Goal: Task Accomplishment & Management: Manage account settings

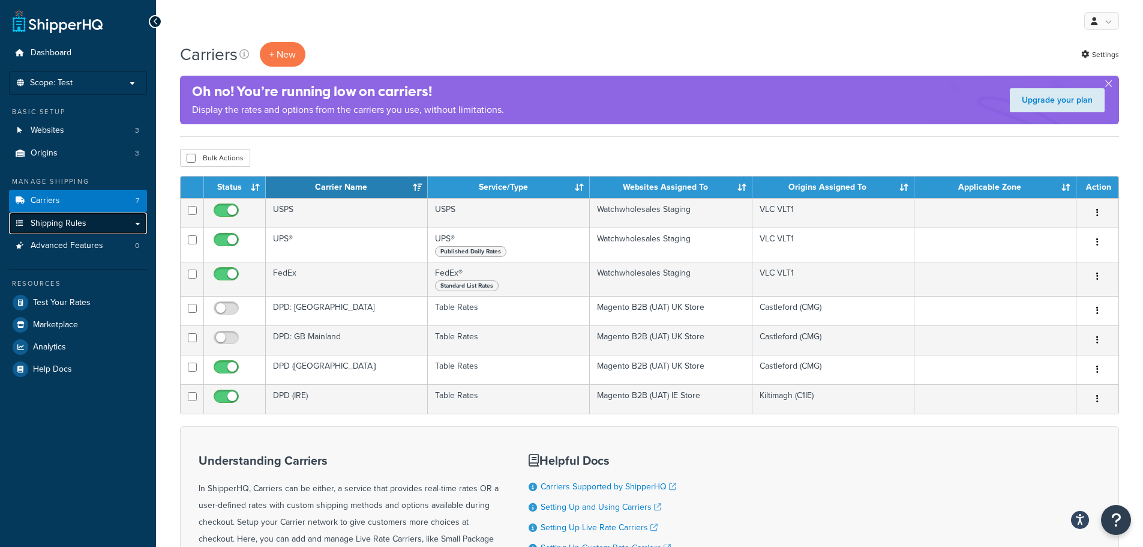
click at [108, 223] on link "Shipping Rules" at bounding box center [78, 223] width 138 height 22
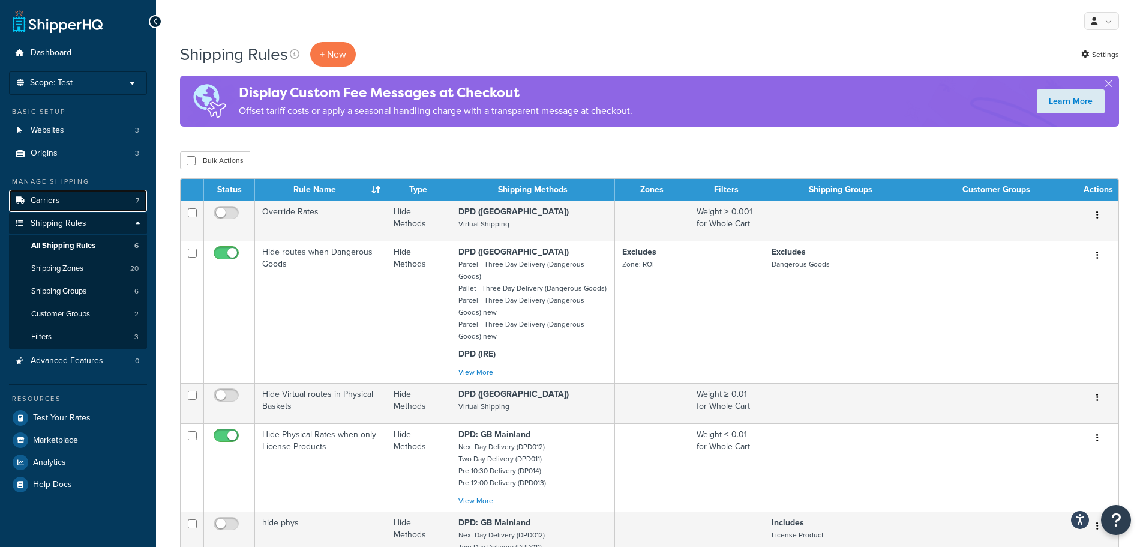
click at [80, 203] on link "Carriers 7" at bounding box center [78, 201] width 138 height 22
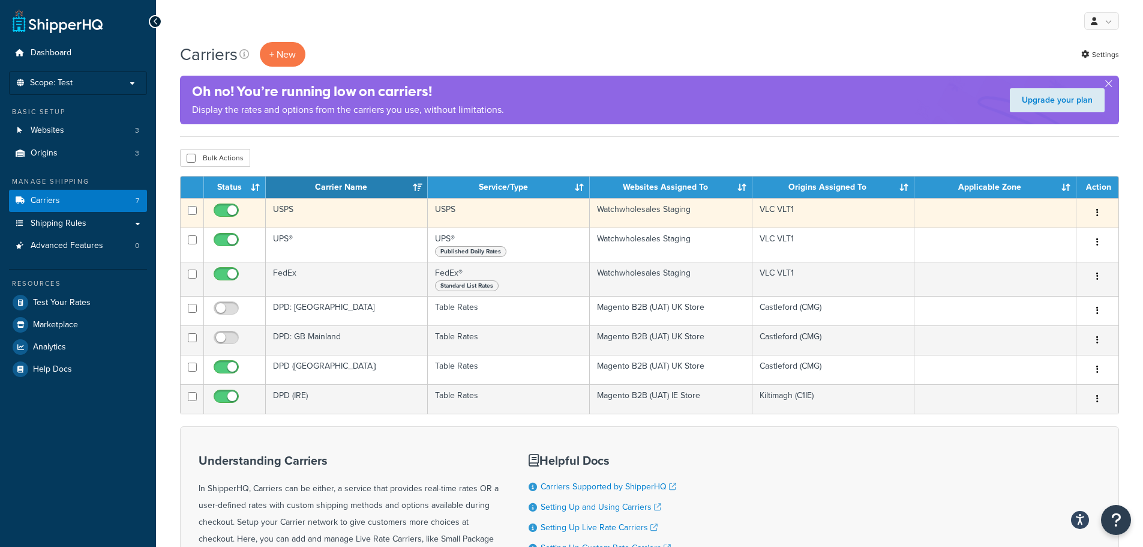
click at [1096, 211] on icon "button" at bounding box center [1097, 212] width 2 height 8
click at [1051, 235] on link "Edit" at bounding box center [1048, 236] width 95 height 25
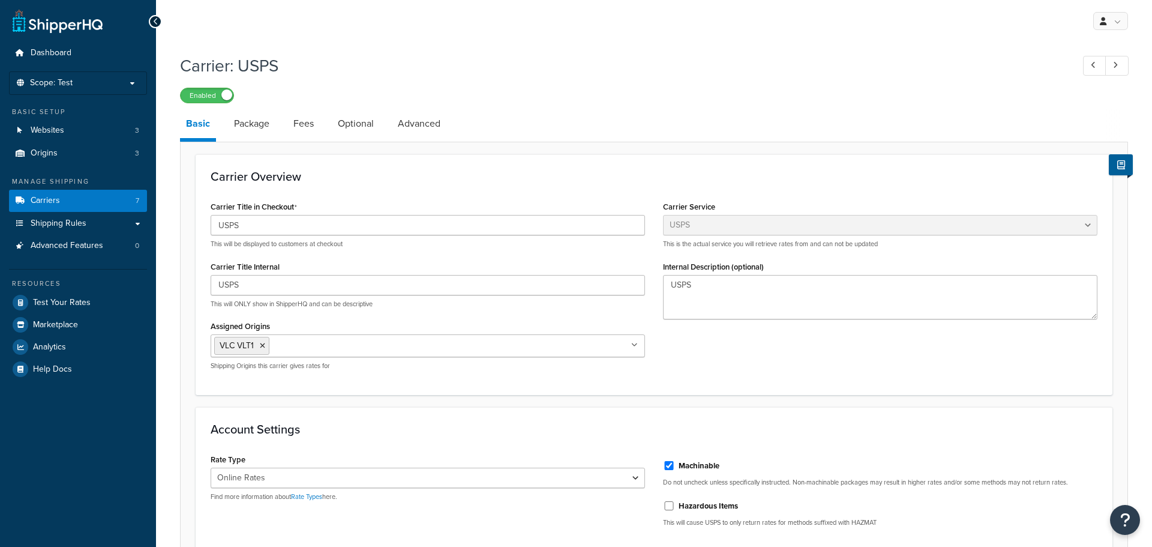
select select "usps"
select select "ONLINE"
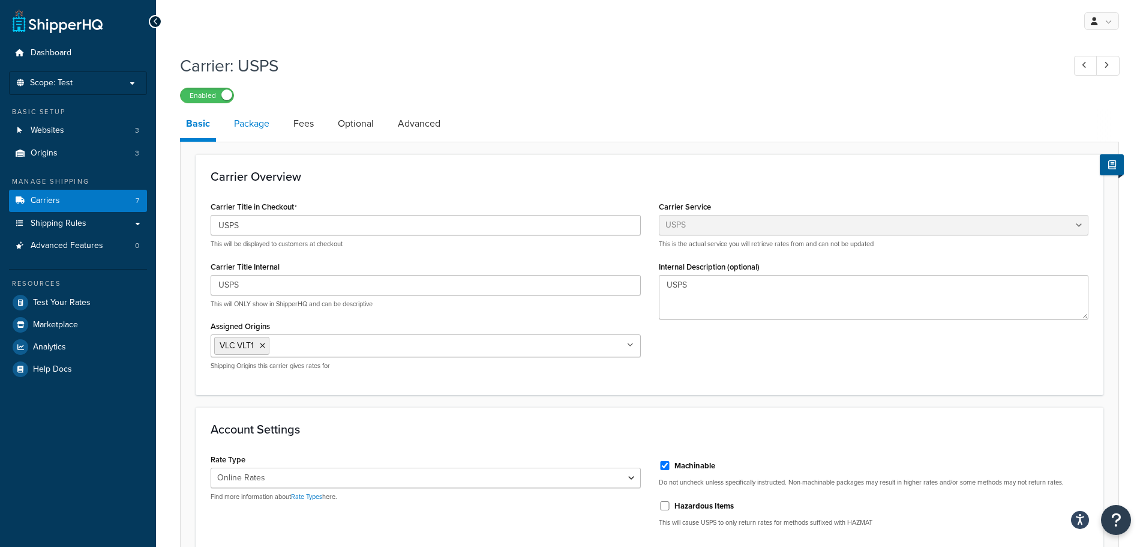
click at [262, 122] on link "Package" at bounding box center [251, 123] width 47 height 29
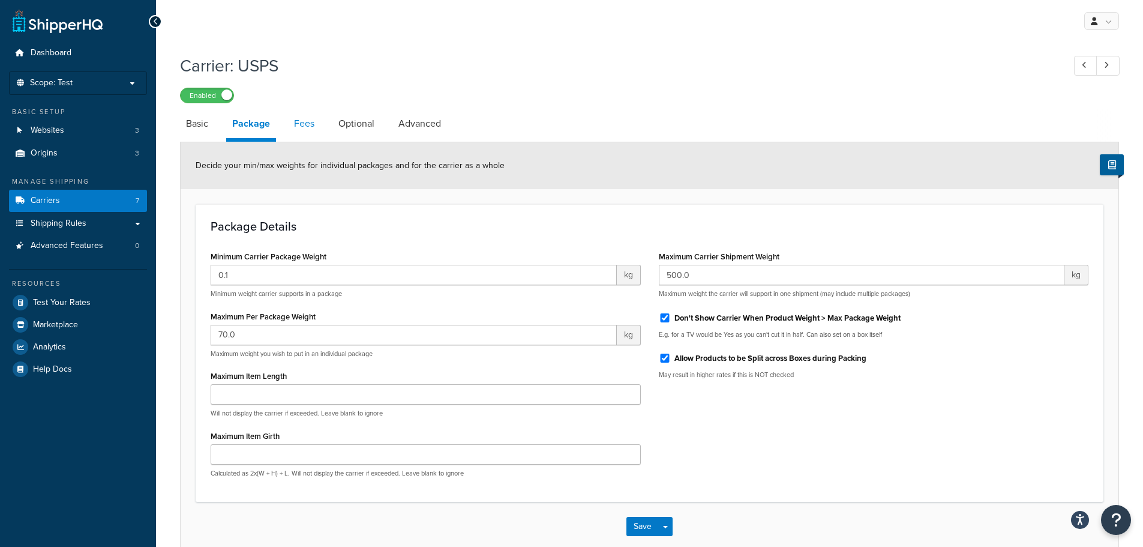
click at [302, 119] on link "Fees" at bounding box center [304, 123] width 32 height 29
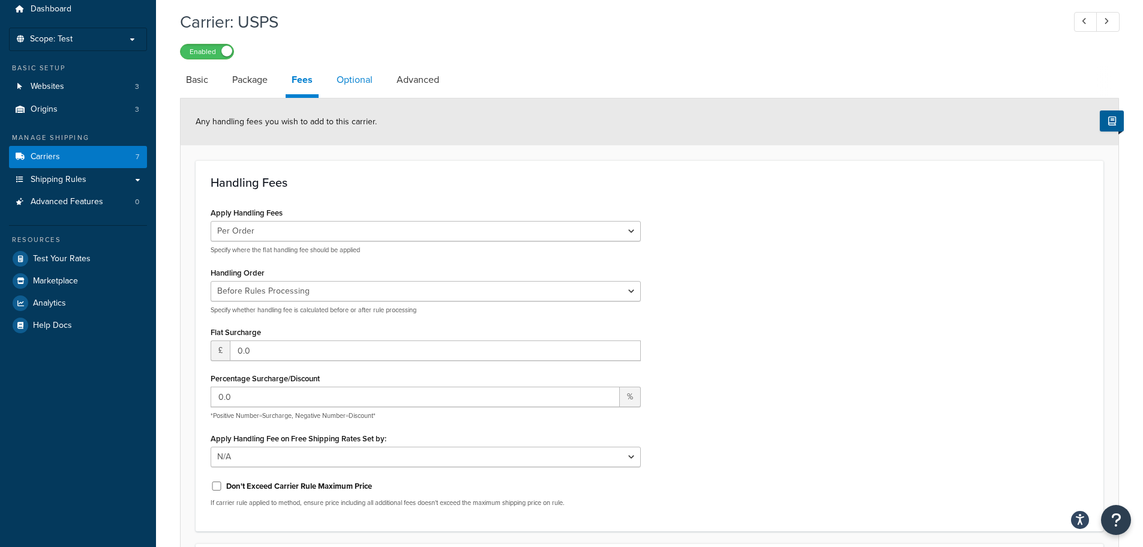
click at [362, 88] on link "Optional" at bounding box center [355, 79] width 48 height 29
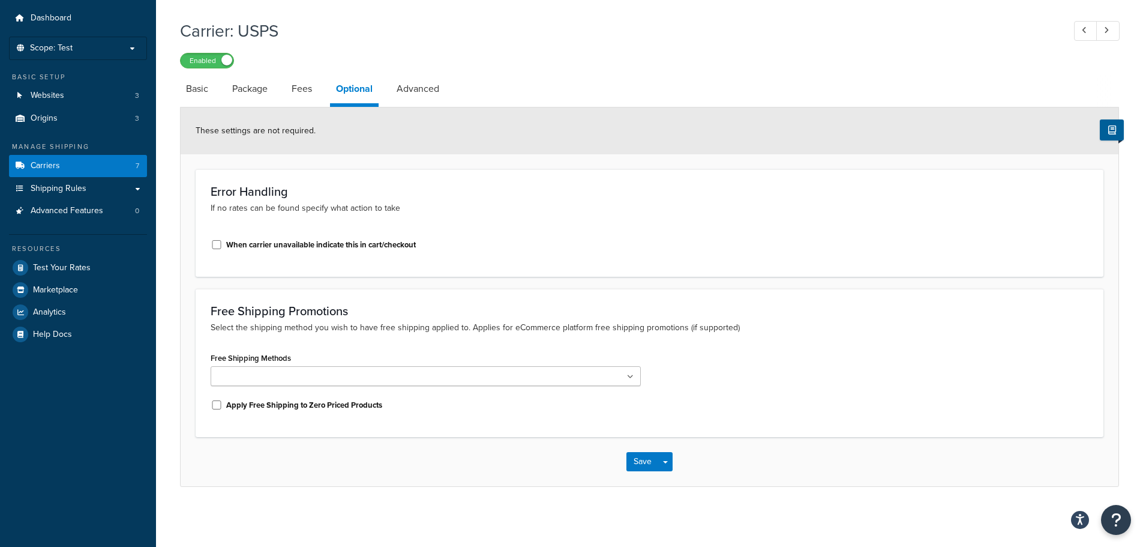
scroll to position [35, 0]
click at [407, 84] on link "Advanced" at bounding box center [418, 88] width 55 height 29
select select "false"
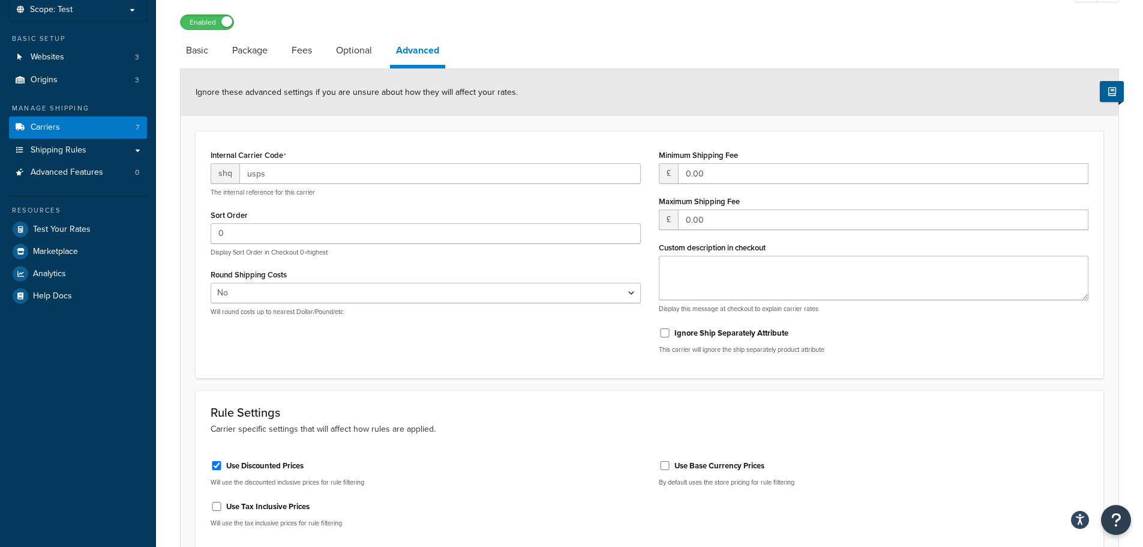
scroll to position [68, 0]
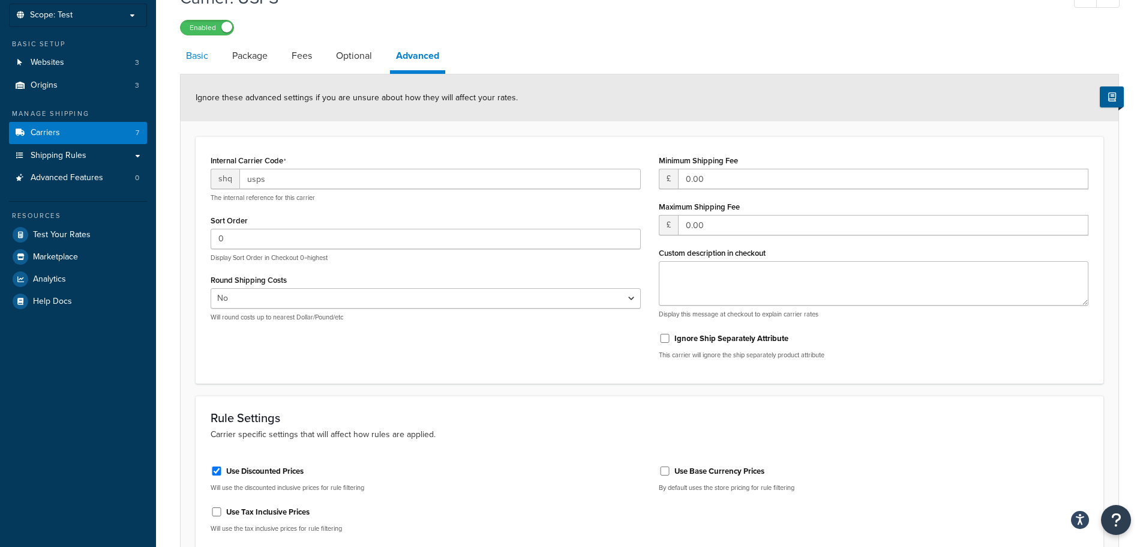
click at [205, 51] on link "Basic" at bounding box center [197, 55] width 34 height 29
select select "usps"
select select "ONLINE"
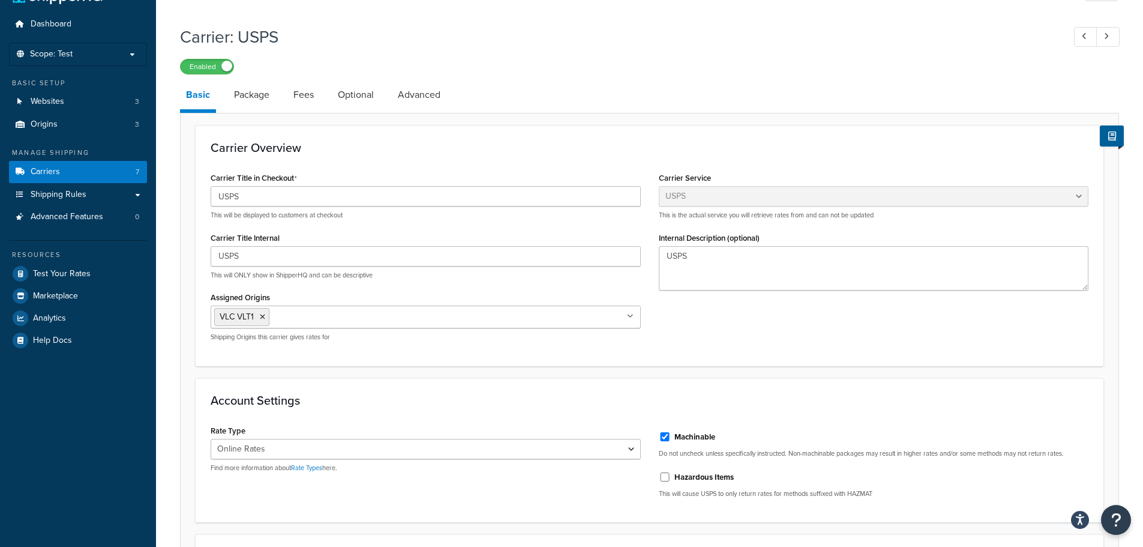
scroll to position [8, 0]
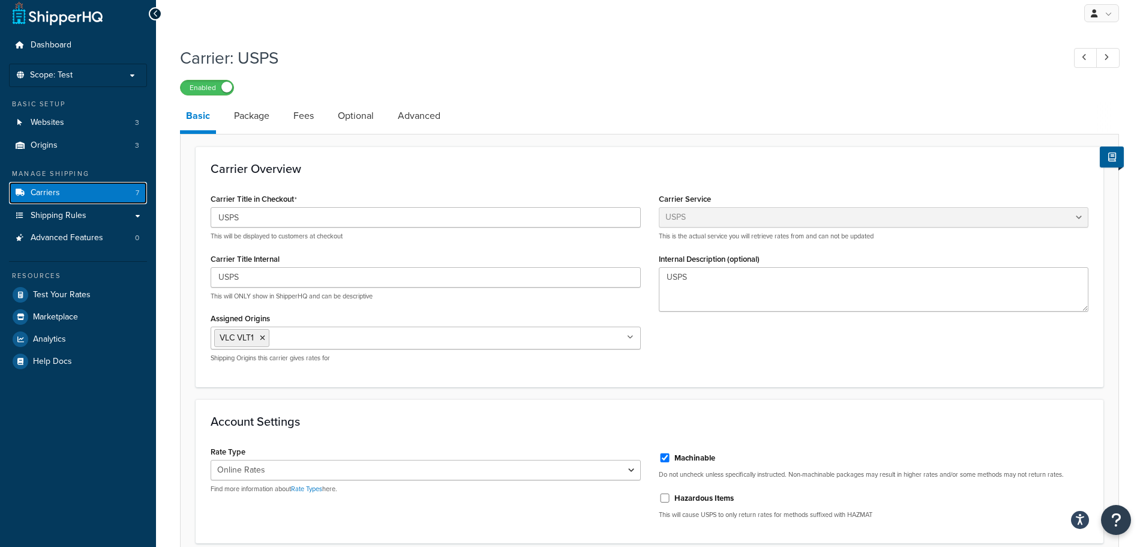
click at [67, 187] on link "Carriers 7" at bounding box center [78, 193] width 138 height 22
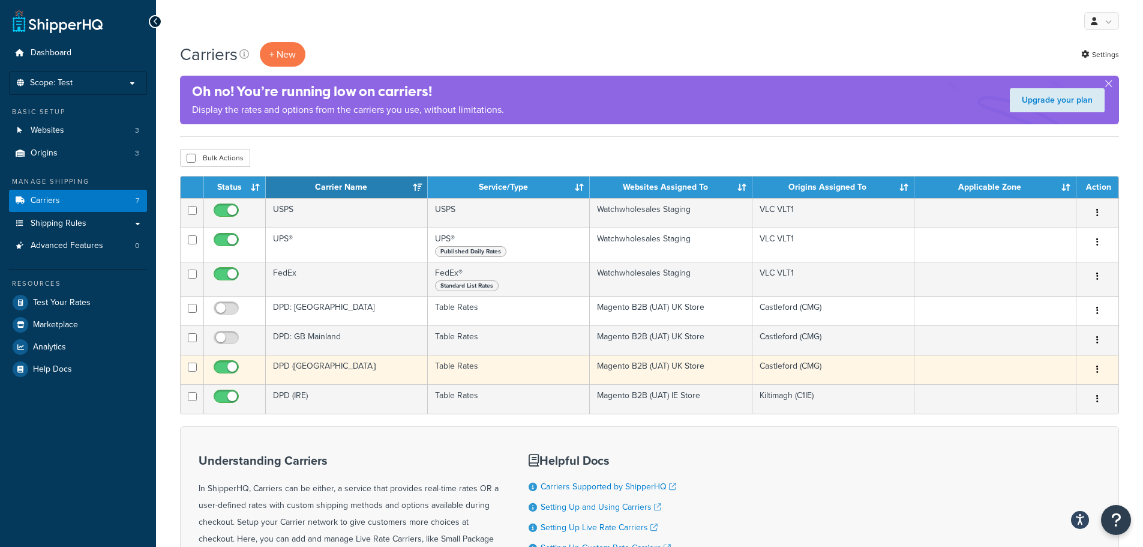
click at [1096, 371] on button "button" at bounding box center [1097, 369] width 17 height 19
click at [1061, 388] on link "Edit" at bounding box center [1048, 393] width 95 height 25
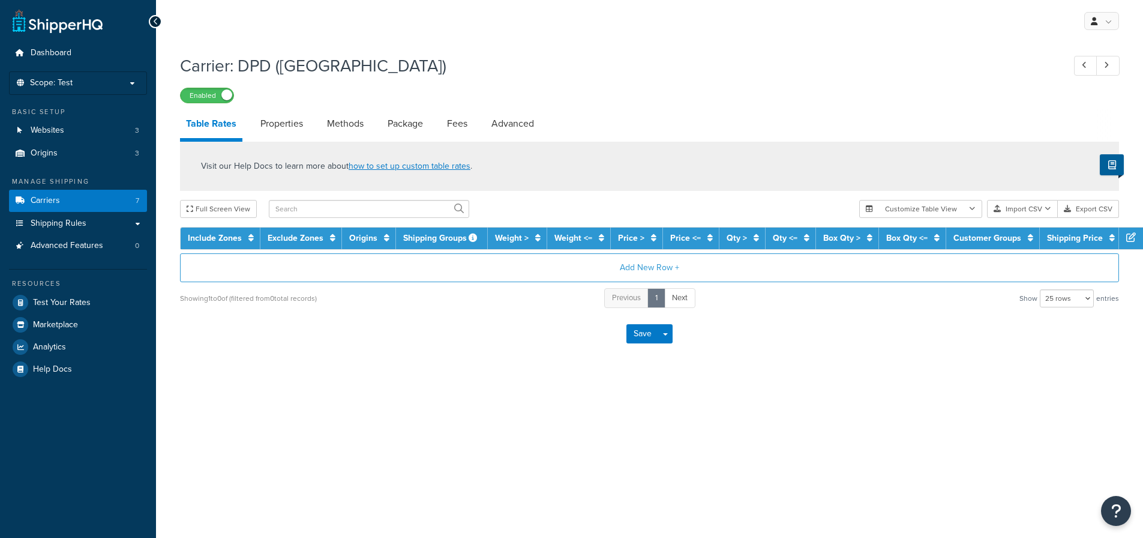
select select "25"
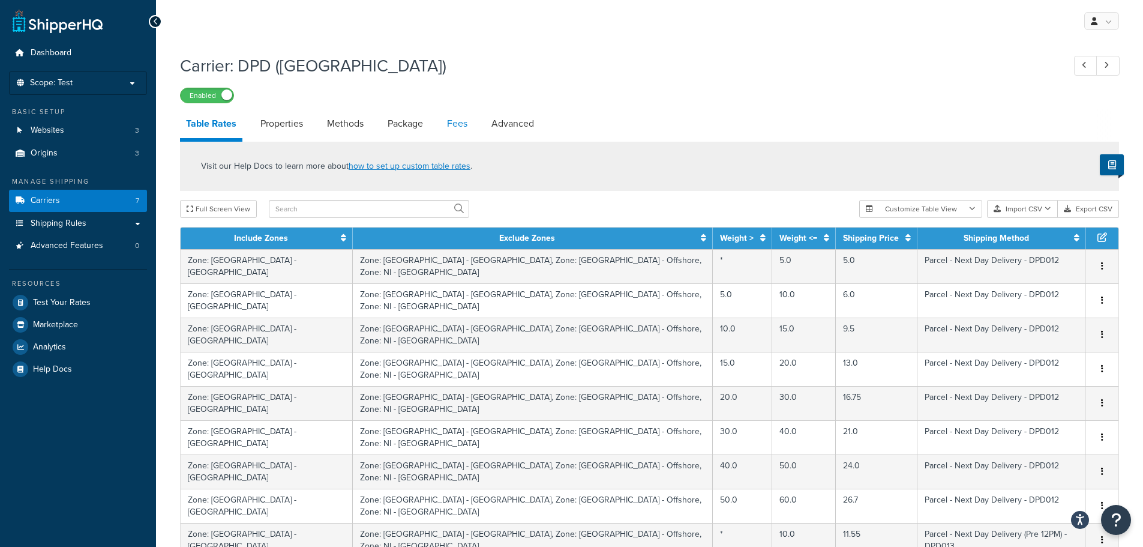
click at [455, 121] on link "Fees" at bounding box center [457, 123] width 32 height 29
select select "AFTER"
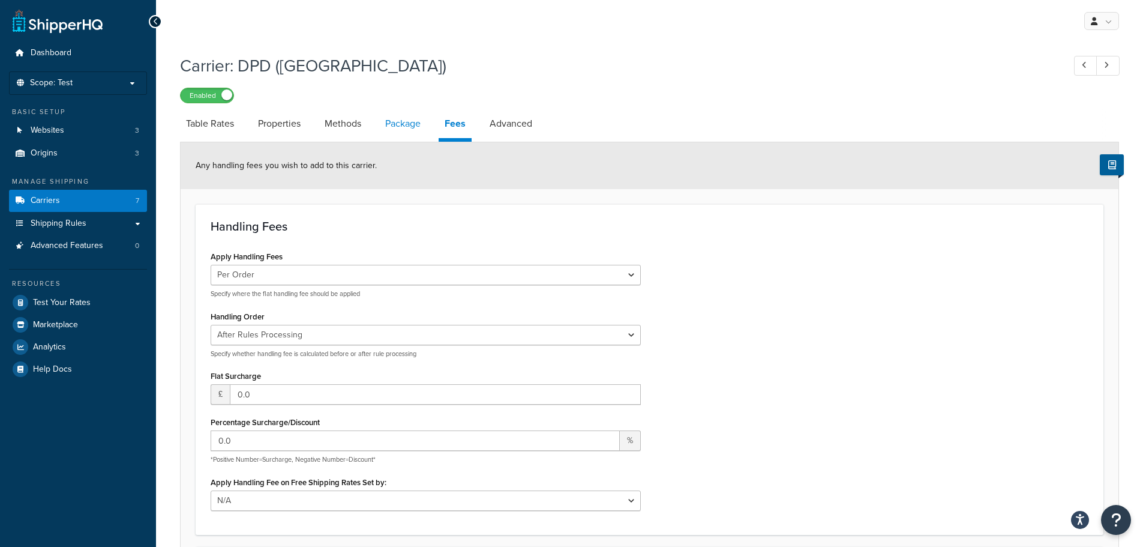
click at [400, 122] on link "Package" at bounding box center [402, 123] width 47 height 29
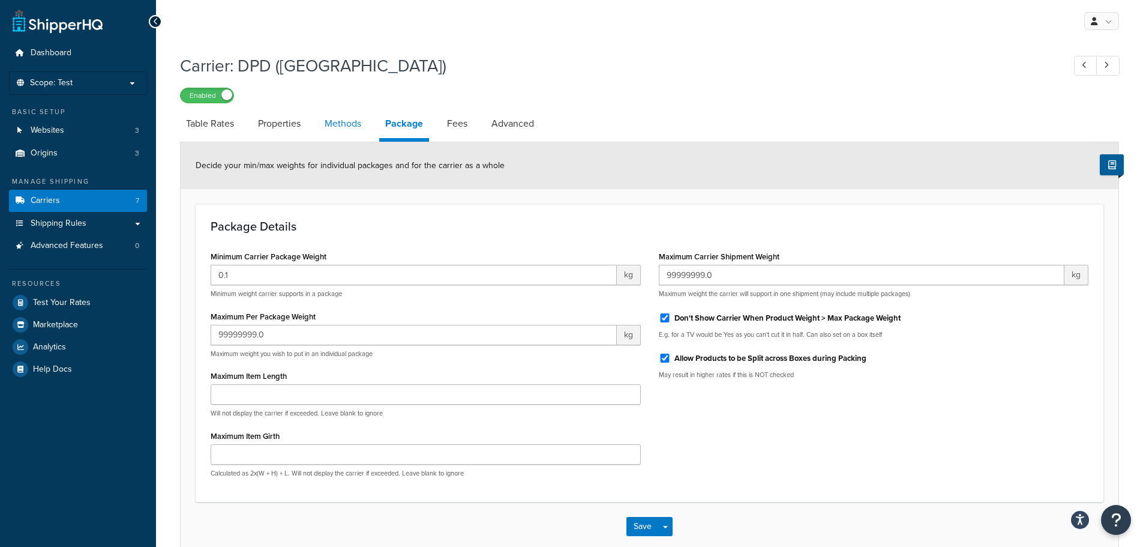
click at [356, 123] on link "Methods" at bounding box center [343, 123] width 49 height 29
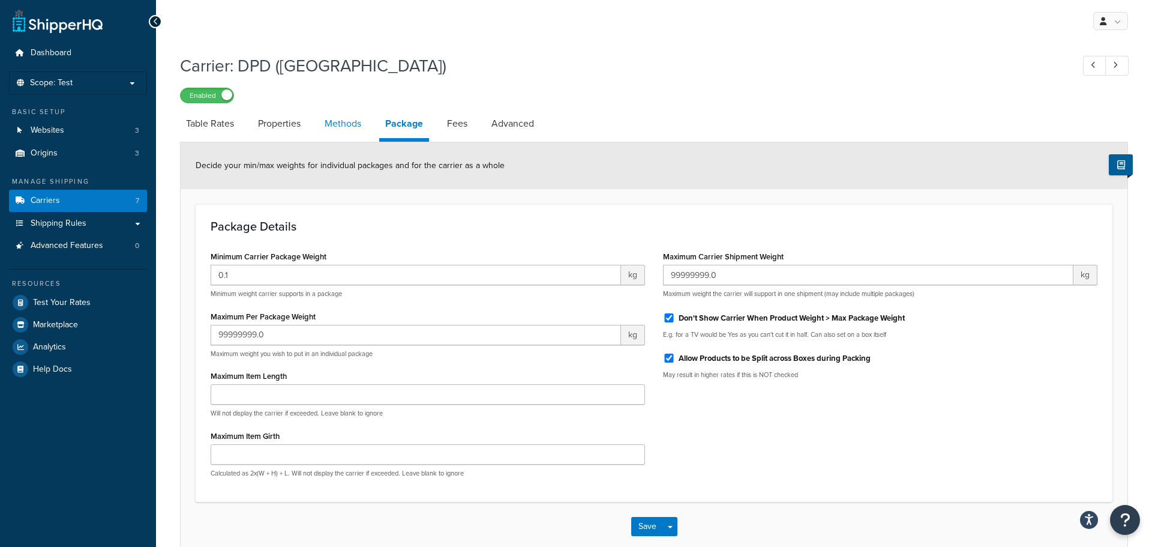
select select "25"
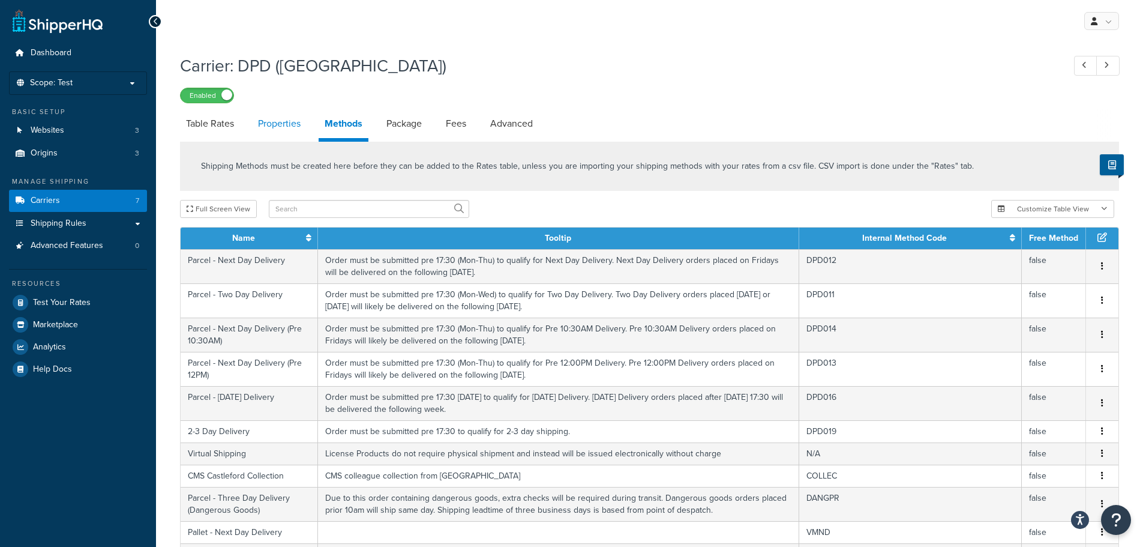
click at [298, 128] on link "Properties" at bounding box center [279, 123] width 55 height 29
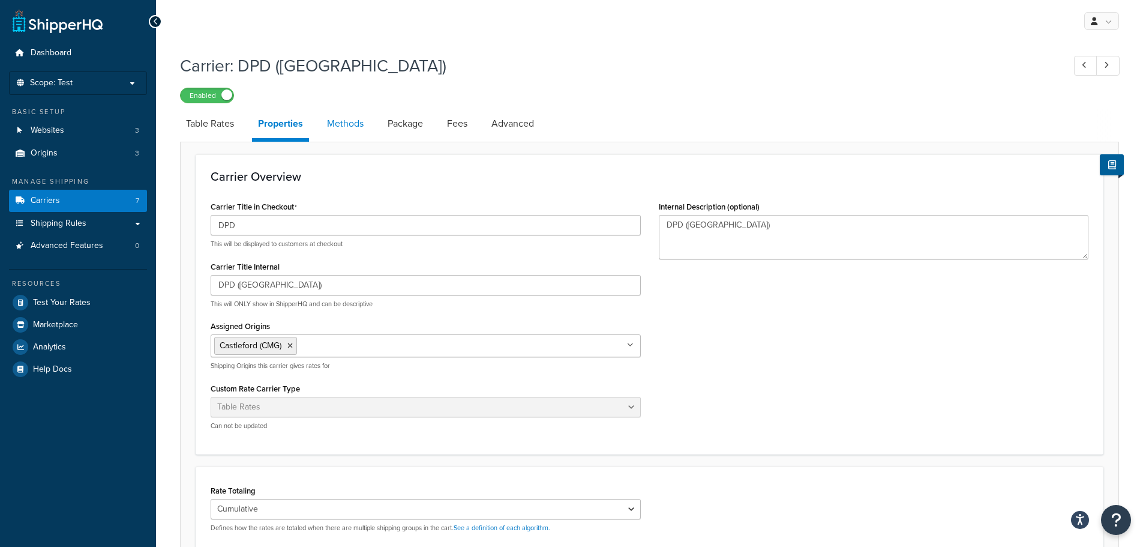
click at [362, 122] on link "Methods" at bounding box center [345, 123] width 49 height 29
select select "25"
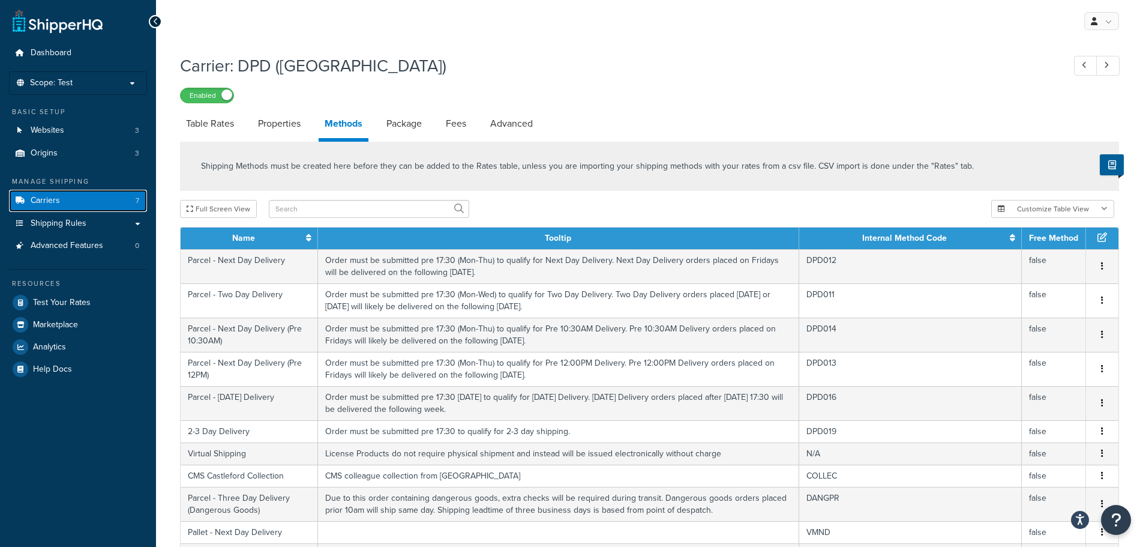
click at [107, 199] on link "Carriers 7" at bounding box center [78, 201] width 138 height 22
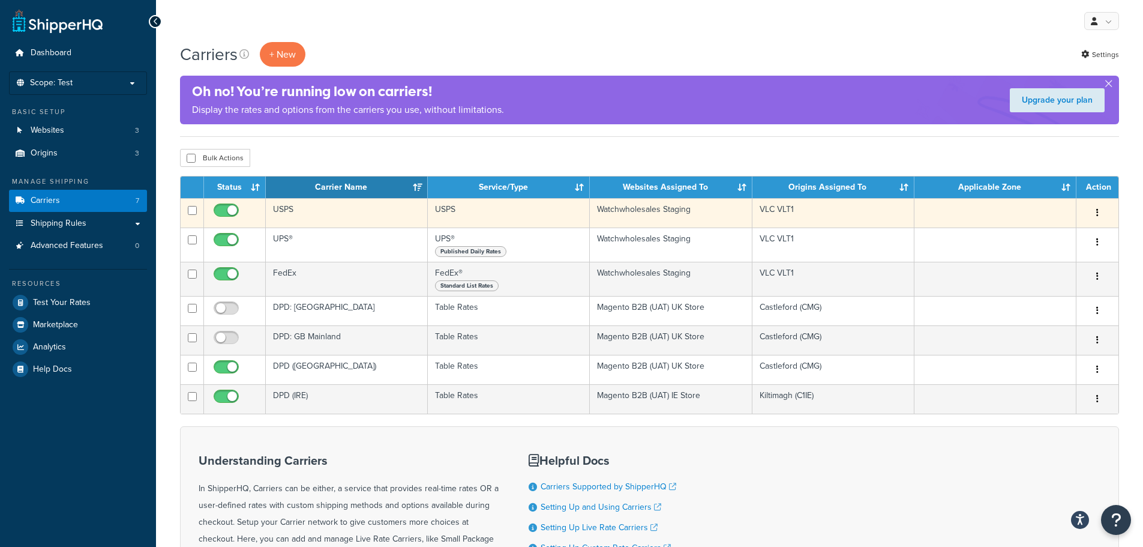
click at [1096, 212] on icon "button" at bounding box center [1097, 212] width 2 height 8
click at [1052, 230] on link "Edit" at bounding box center [1048, 236] width 95 height 25
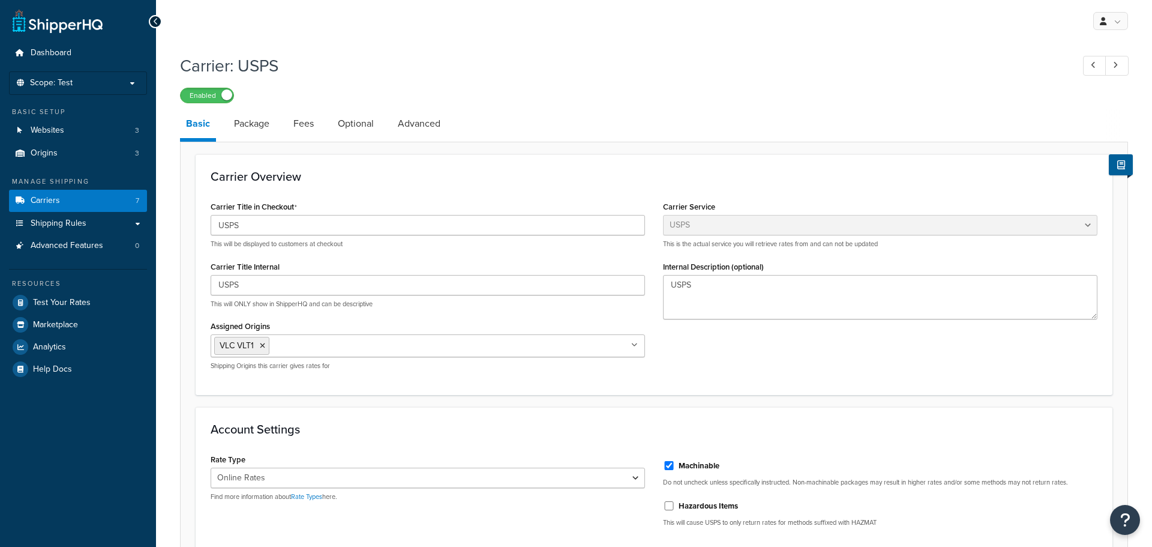
select select "usps"
select select "ONLINE"
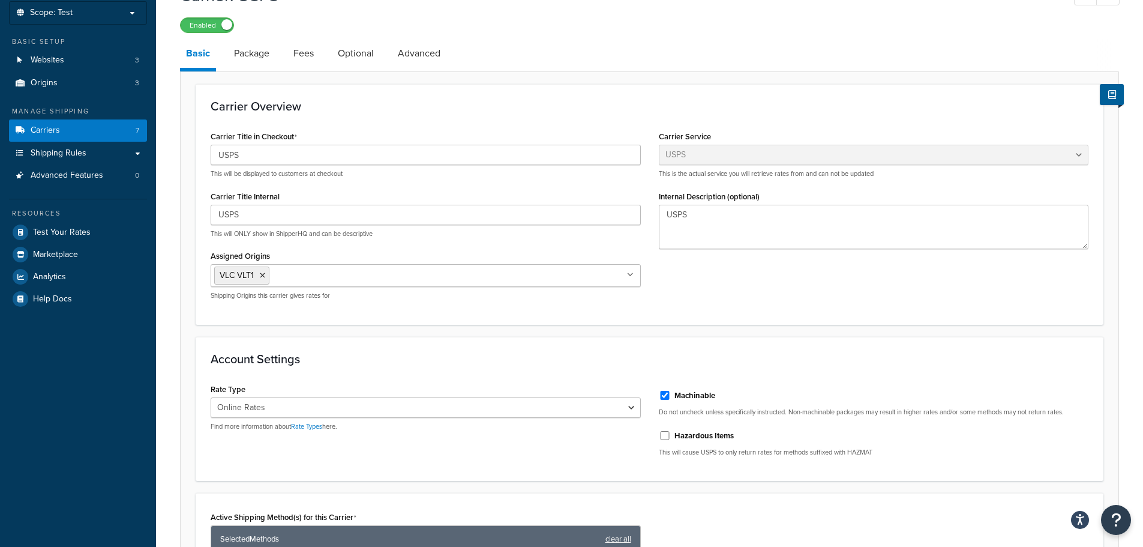
scroll to position [60, 0]
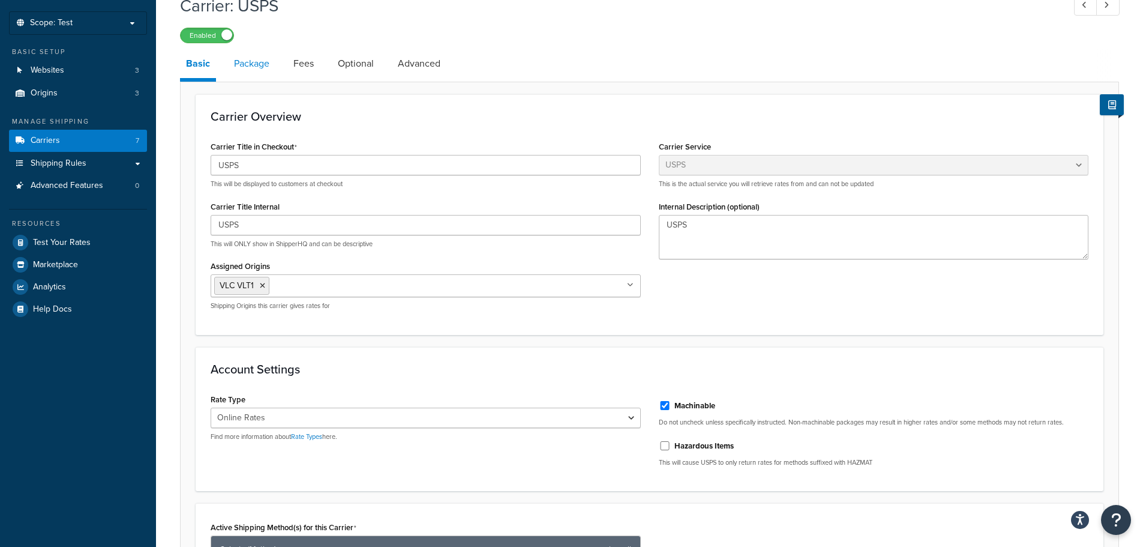
click at [259, 64] on link "Package" at bounding box center [251, 63] width 47 height 29
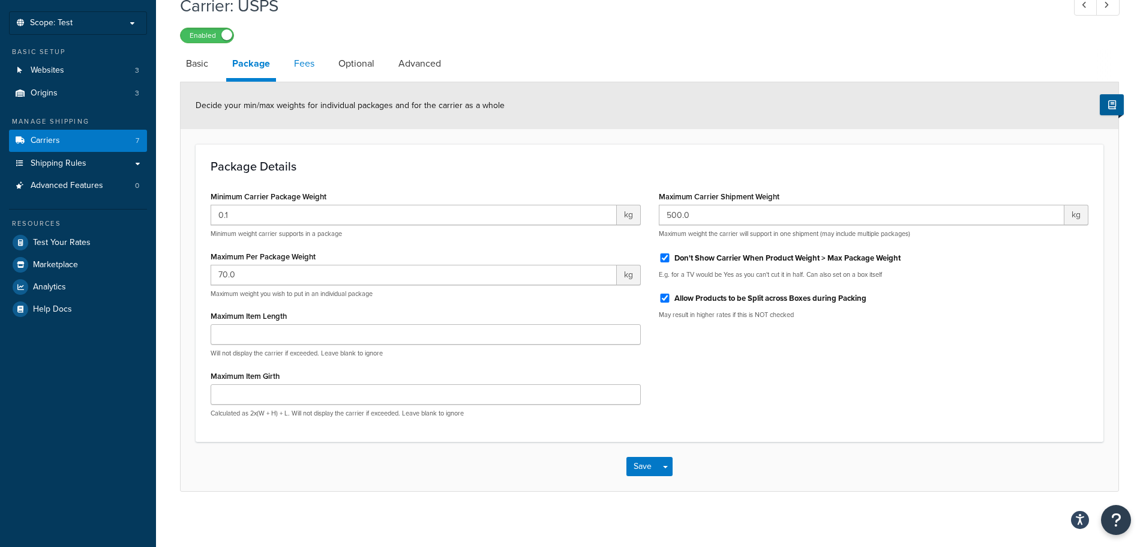
click at [307, 57] on link "Fees" at bounding box center [304, 63] width 32 height 29
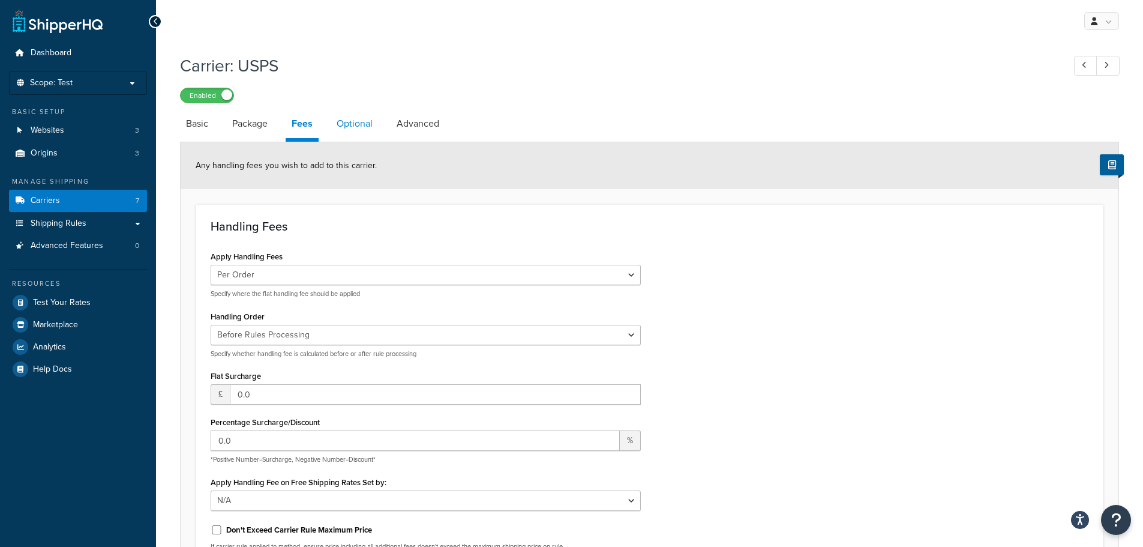
click at [354, 118] on link "Optional" at bounding box center [355, 123] width 48 height 29
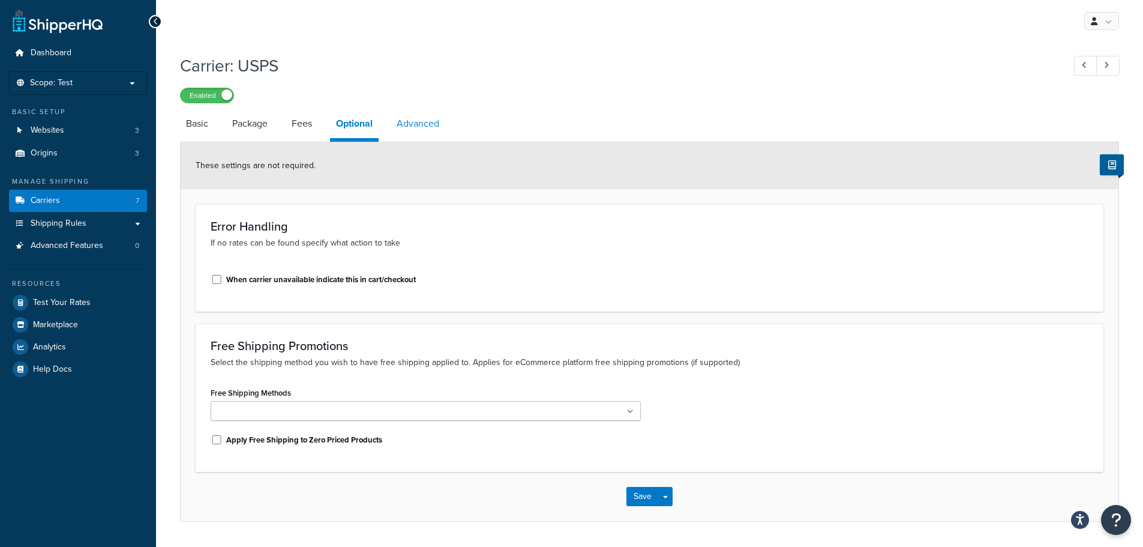
click at [425, 124] on link "Advanced" at bounding box center [418, 123] width 55 height 29
select select "false"
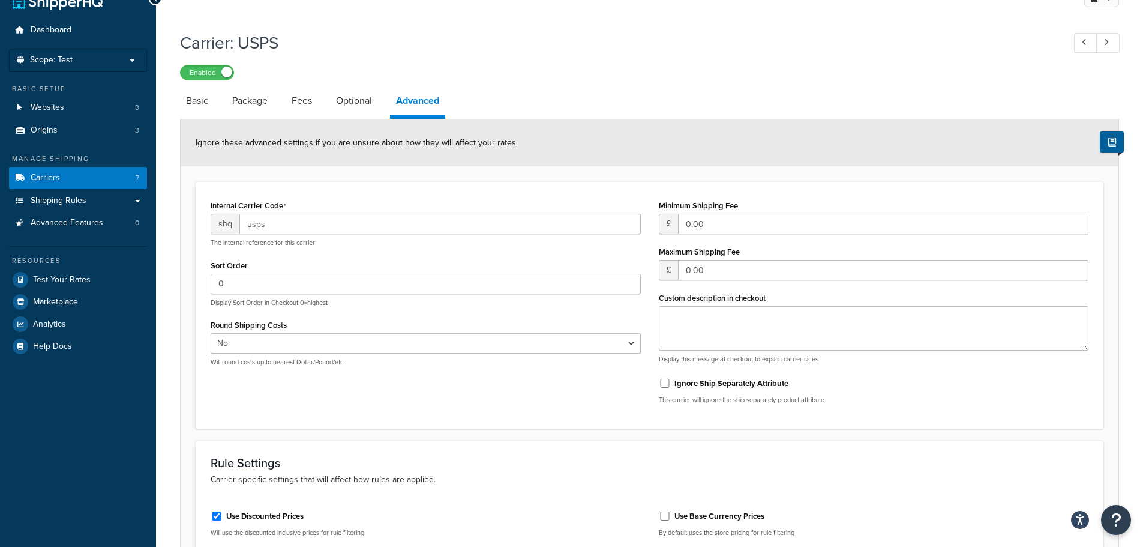
scroll to position [8, 0]
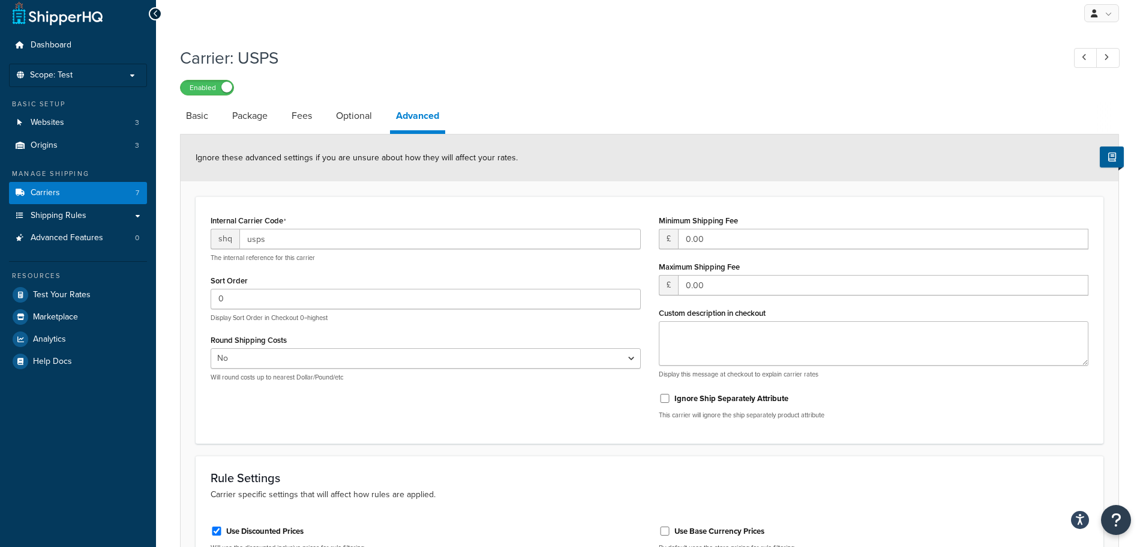
click at [216, 111] on li "Basic" at bounding box center [203, 115] width 46 height 29
click at [196, 111] on link "Basic" at bounding box center [197, 115] width 34 height 29
select select "usps"
select select "ONLINE"
